Goal: Information Seeking & Learning: Check status

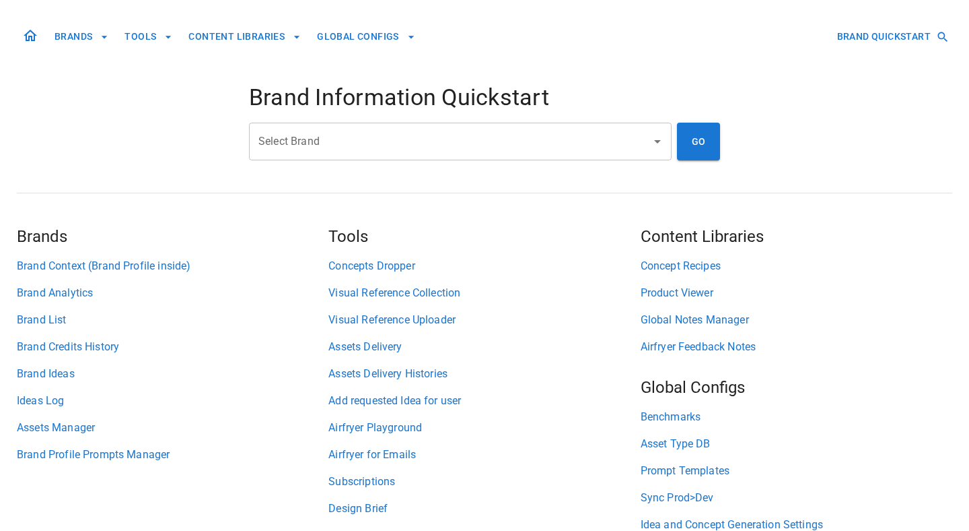
scroll to position [61, 0]
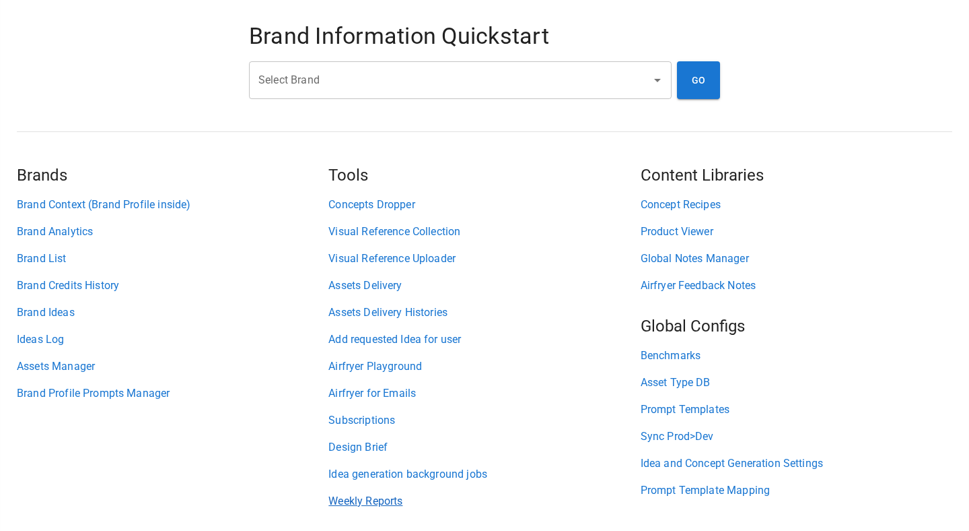
click at [338, 501] on link "Weekly Reports" at bounding box center [485, 501] width 312 height 16
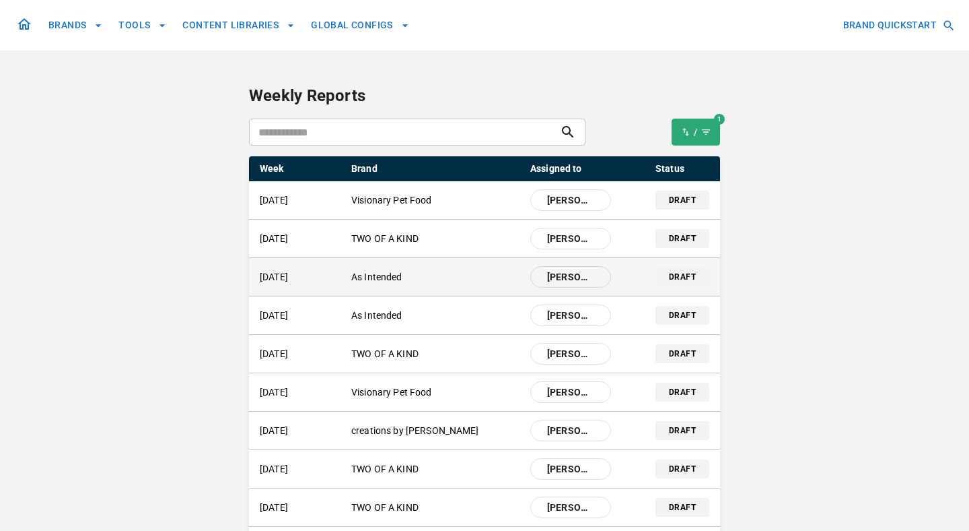
click at [309, 272] on p "[DATE]" at bounding box center [300, 277] width 81 height 14
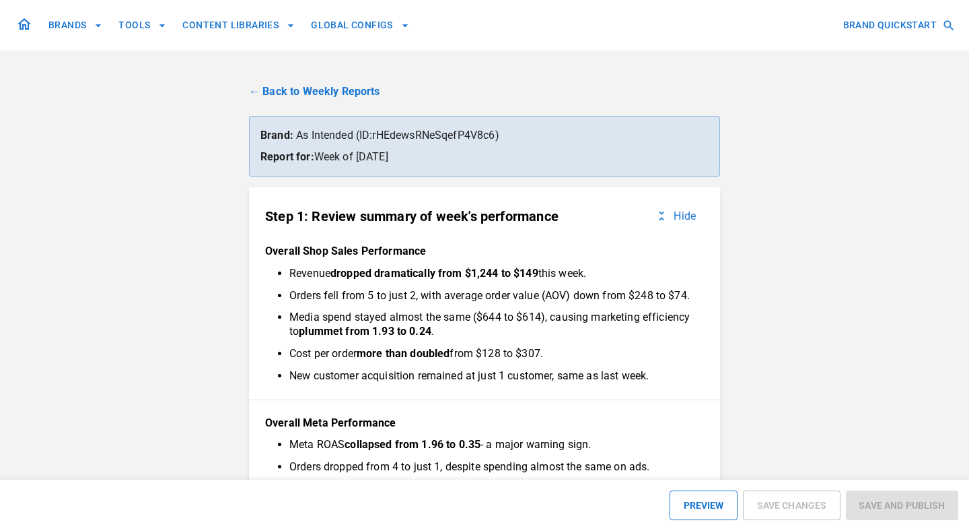
click at [273, 86] on link "← Back to Weekly Reports" at bounding box center [484, 91] width 471 height 16
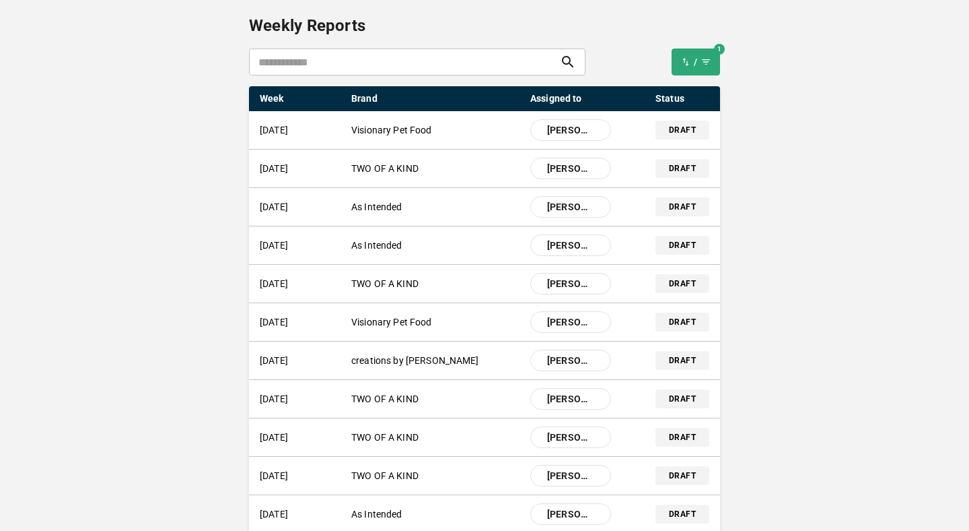
scroll to position [69, 0]
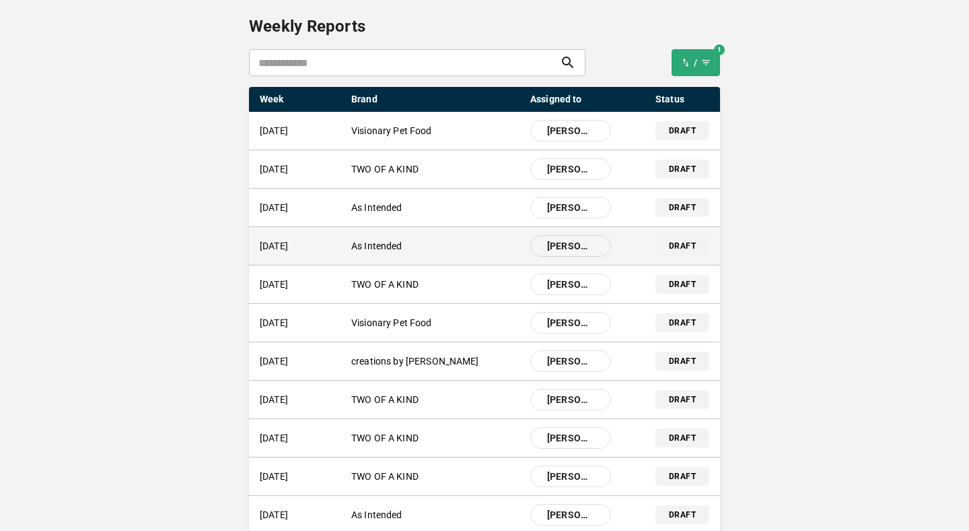
click at [337, 250] on p "[DATE]" at bounding box center [300, 246] width 81 height 14
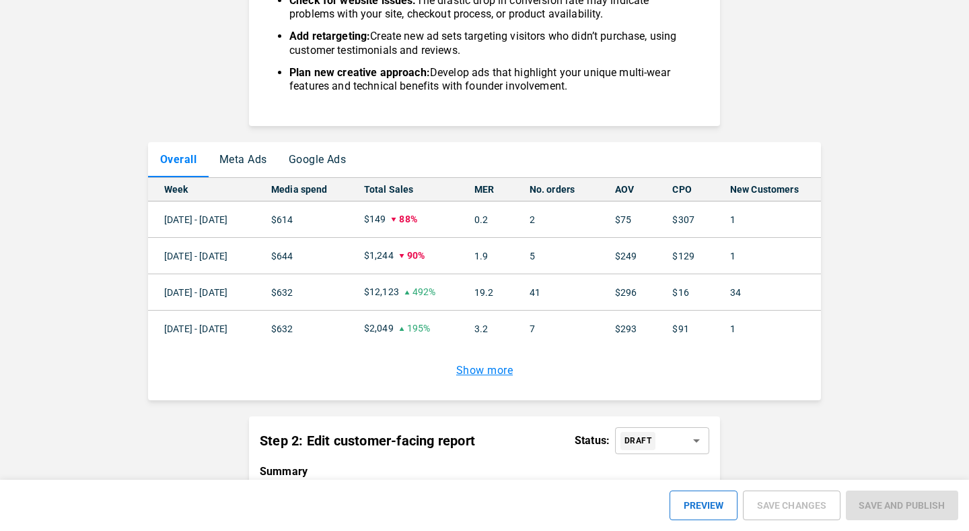
scroll to position [969, 0]
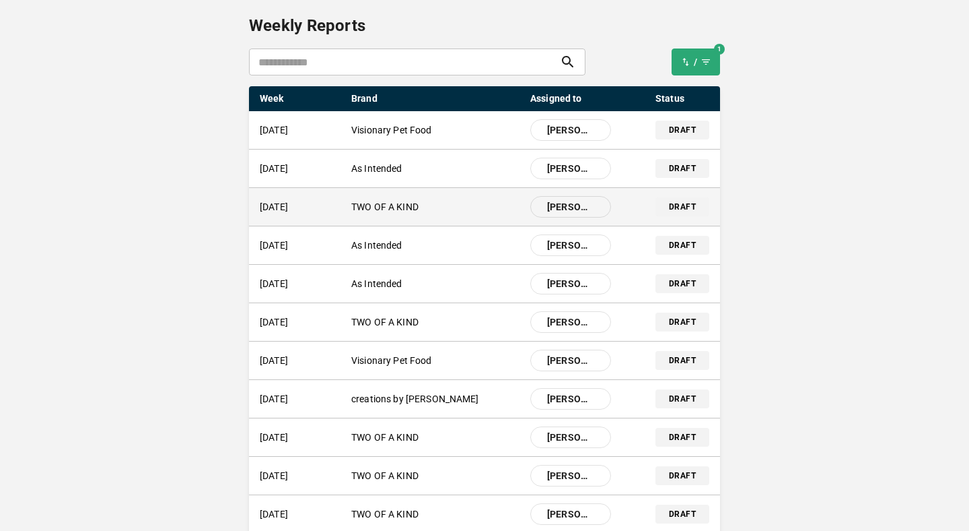
scroll to position [69, 0]
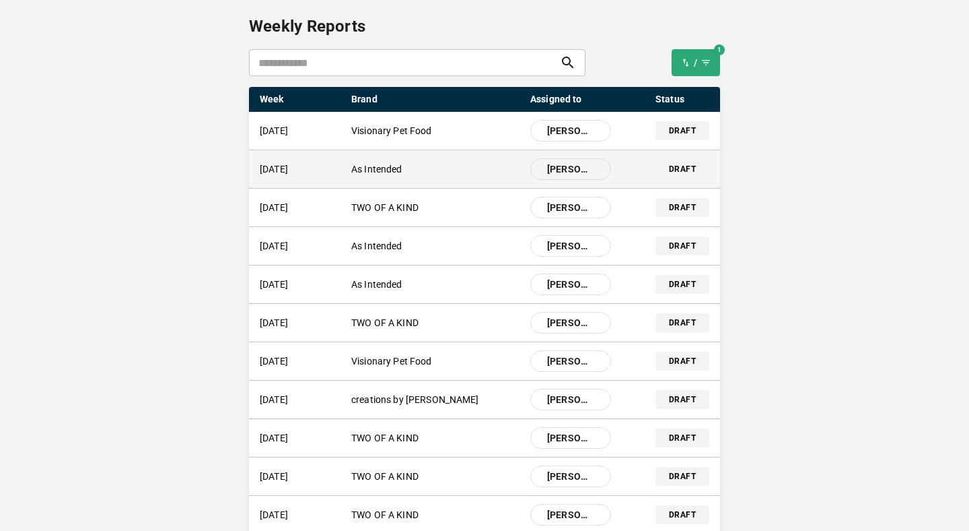
click at [360, 162] on div "01 Sep 2025 As Intended Alice" at bounding box center [435, 169] width 351 height 22
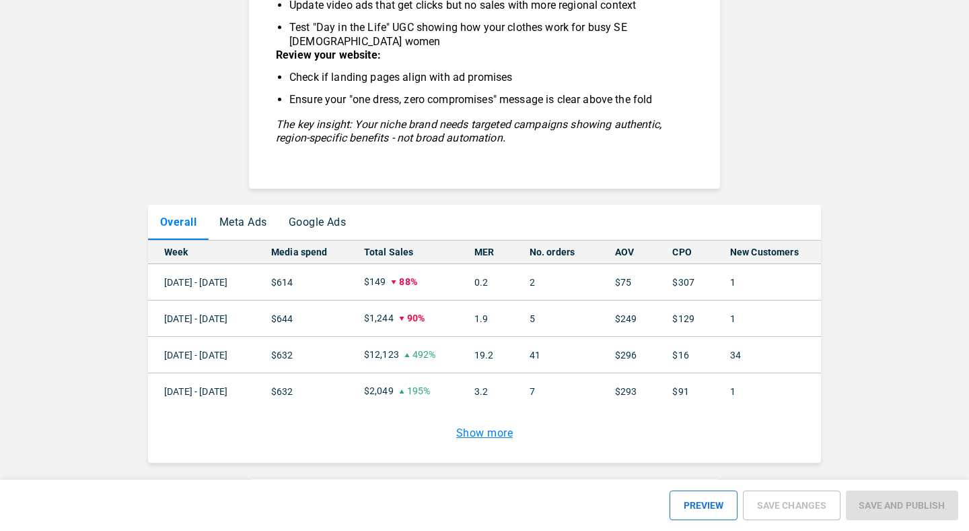
scroll to position [958, 0]
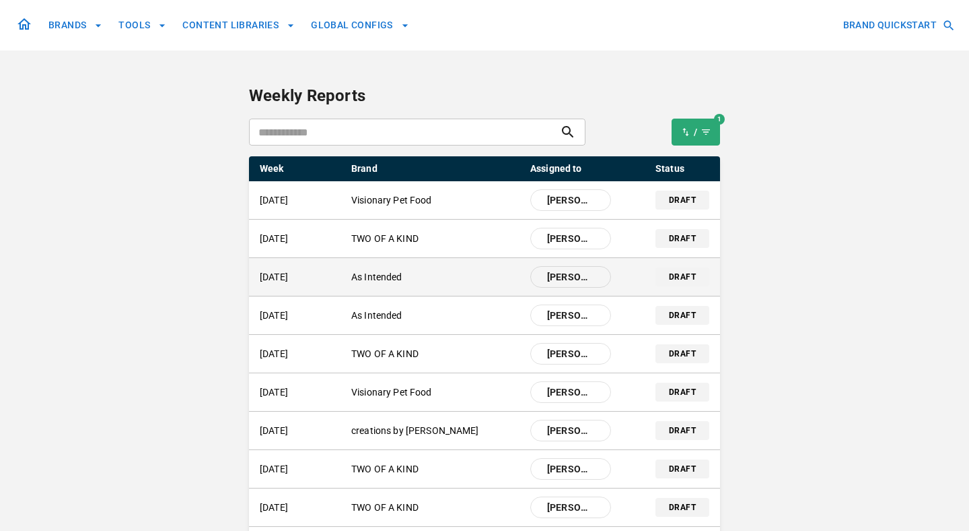
click at [469, 260] on div "[DATE] As Intended [PERSON_NAME] draft" at bounding box center [484, 277] width 471 height 38
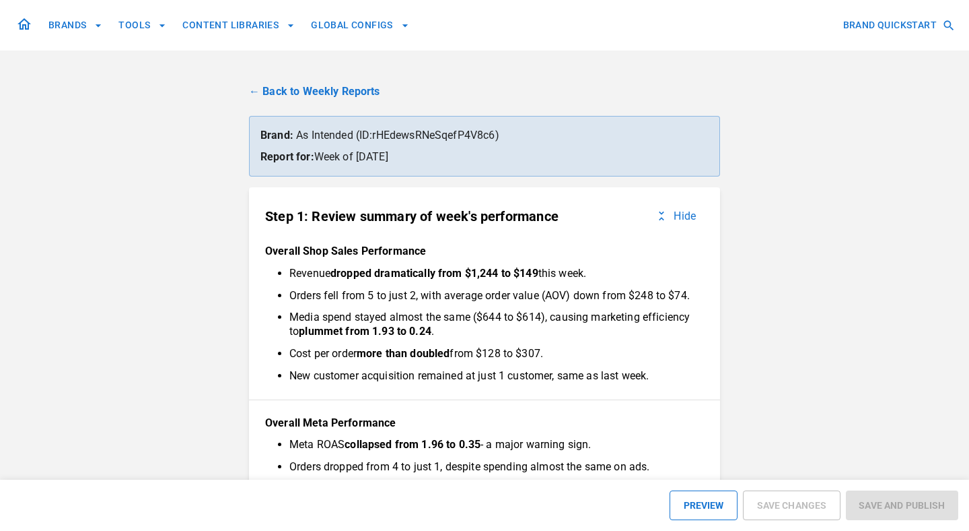
click at [416, 282] on ul "Revenue dropped dramatically from $1,244 to $149 this week. Orders fell from 5 …" at bounding box center [484, 325] width 417 height 116
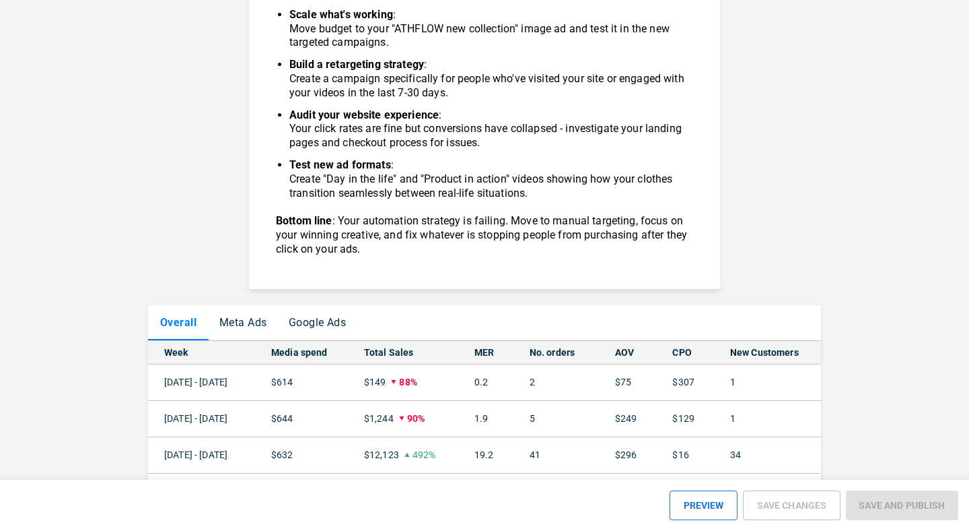
scroll to position [1005, 0]
